Goal: Information Seeking & Learning: Learn about a topic

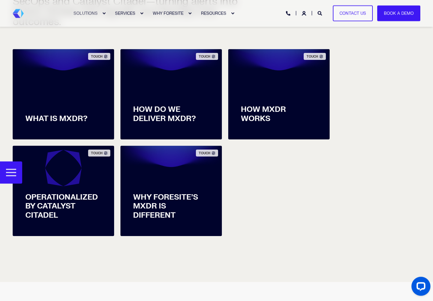
scroll to position [255, 0]
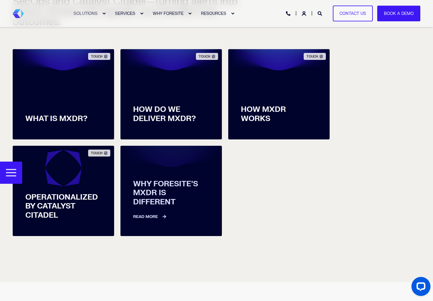
click at [158, 207] on link "Read More" at bounding box center [171, 213] width 76 height 13
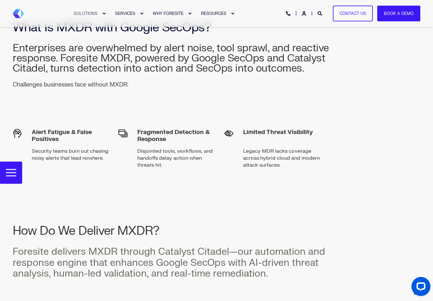
scroll to position [1583, 0]
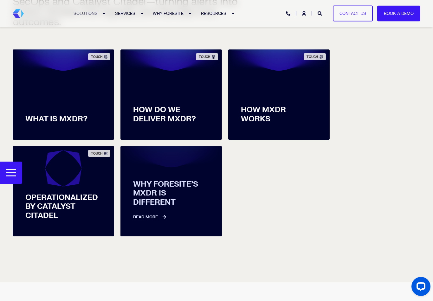
scroll to position [254, 0]
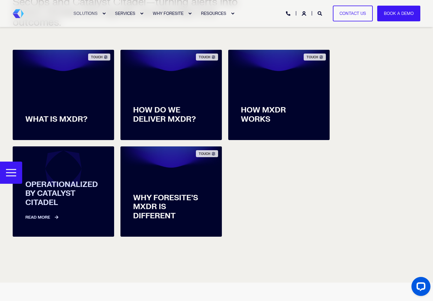
click at [40, 208] on link "Read More" at bounding box center [63, 214] width 76 height 13
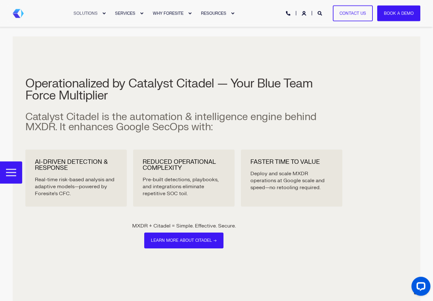
scroll to position [1276, 0]
click at [214, 233] on link "Learn More About Citadel →" at bounding box center [183, 241] width 79 height 16
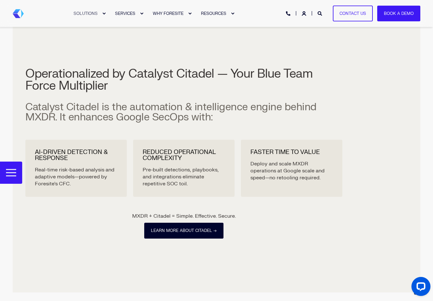
scroll to position [254, 0]
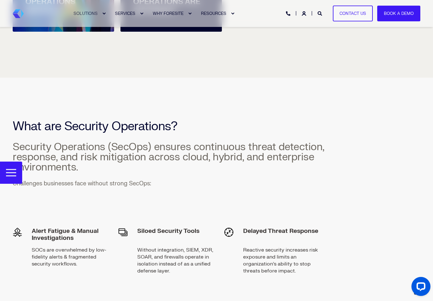
scroll to position [389, 0]
